Goal: Find contact information: Find contact information

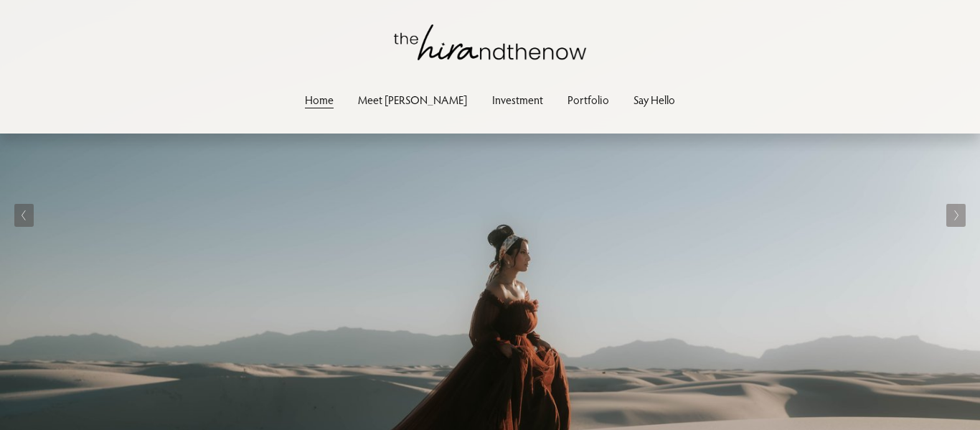
click at [633, 99] on link "Say Hello" at bounding box center [654, 99] width 42 height 19
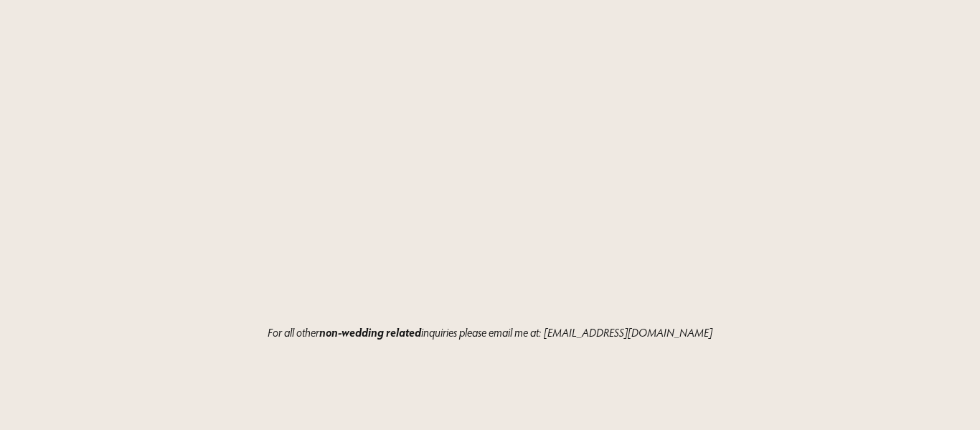
scroll to position [1677, 0]
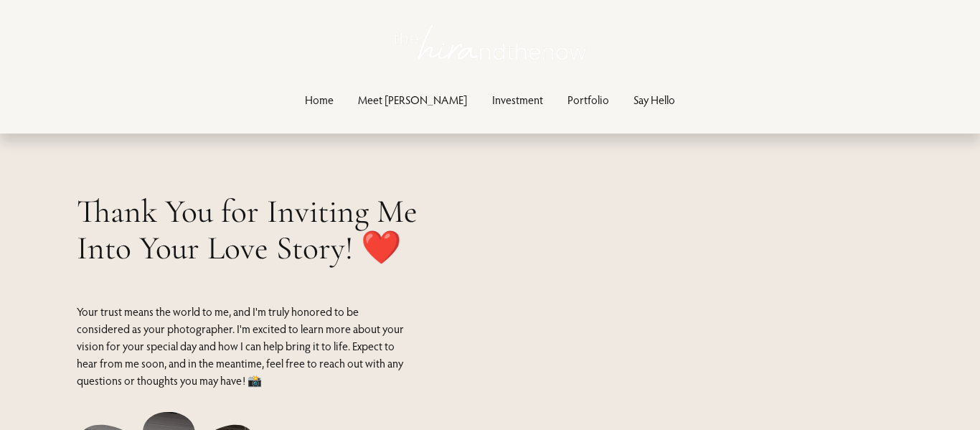
click at [567, 100] on link "Portfolio" at bounding box center [588, 99] width 42 height 19
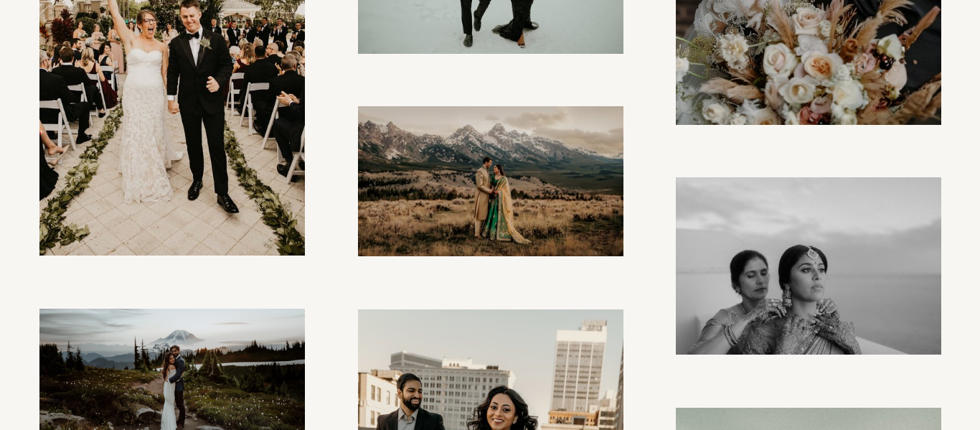
scroll to position [1125, 0]
click at [525, 223] on img at bounding box center [491, 180] width 267 height 150
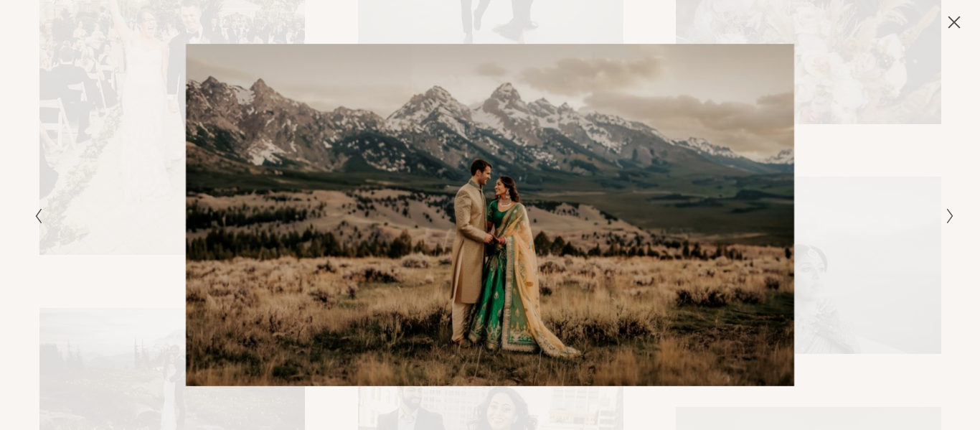
click at [956, 17] on icon "Close" at bounding box center [954, 22] width 14 height 14
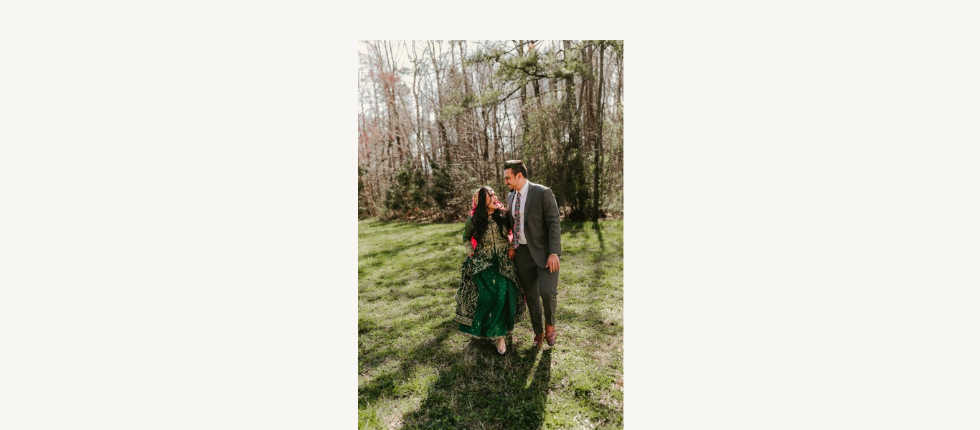
scroll to position [7859, 0]
